Goal: Information Seeking & Learning: Compare options

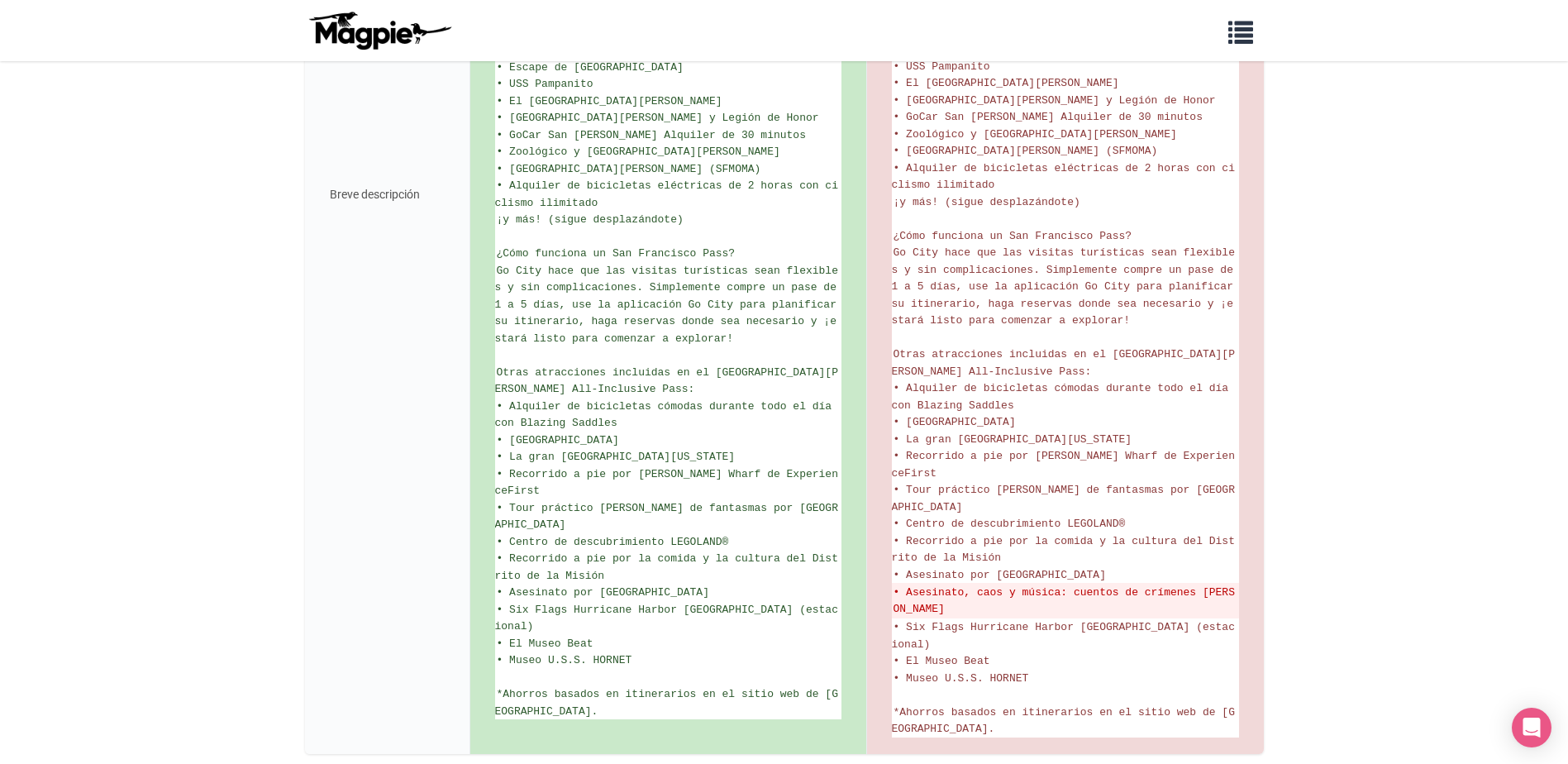
scroll to position [771, 0]
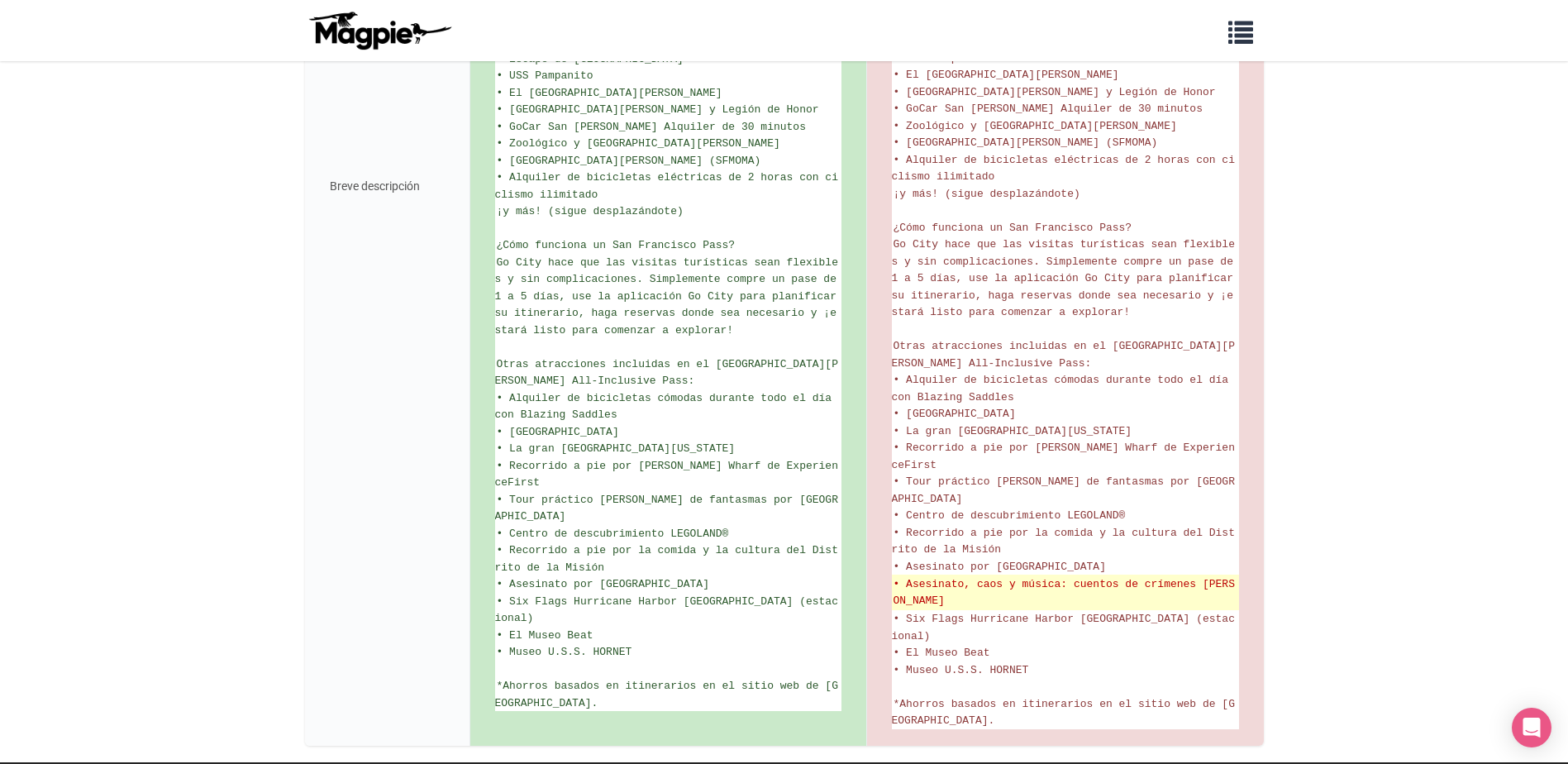
drag, startPoint x: 902, startPoint y: 534, endPoint x: 973, endPoint y: 551, distance: 73.0
click at [973, 576] on del "• Asesinato, caos y música: cuentos de crímenes [PERSON_NAME]" at bounding box center [1065, 592] width 344 height 33
copy del "Asesinato, caos y música: cuentos de crímenes [PERSON_NAME]"
